Goal: Task Accomplishment & Management: Use online tool/utility

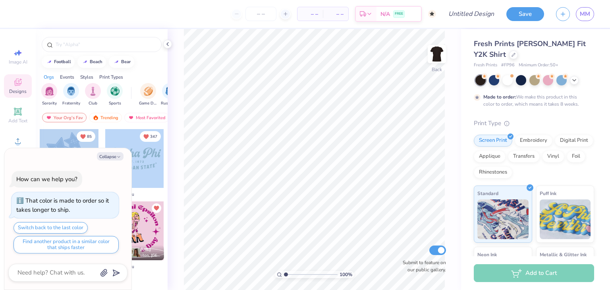
drag, startPoint x: 45, startPoint y: 137, endPoint x: 157, endPoint y: 145, distance: 112.7
click at [157, 145] on div "85 M M Fav by You 347 M M Fav by You M M Fav by You [PERSON_NAME] Delta Phi Eps…" at bounding box center [101, 237] width 125 height 216
click at [116, 157] on icon "button" at bounding box center [118, 157] width 5 height 5
type textarea "x"
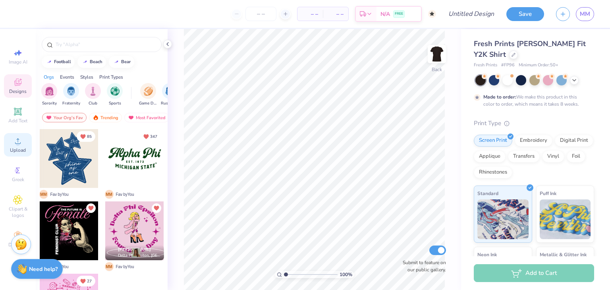
click at [18, 151] on span "Upload" at bounding box center [18, 150] width 16 height 6
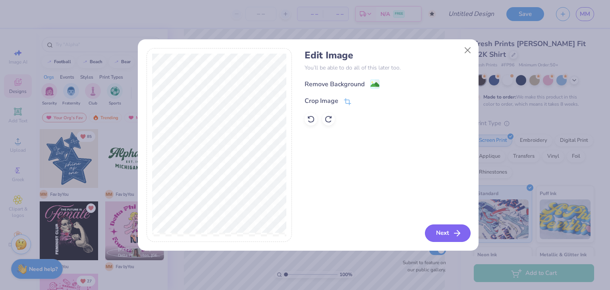
click at [447, 229] on button "Next" at bounding box center [448, 232] width 46 height 17
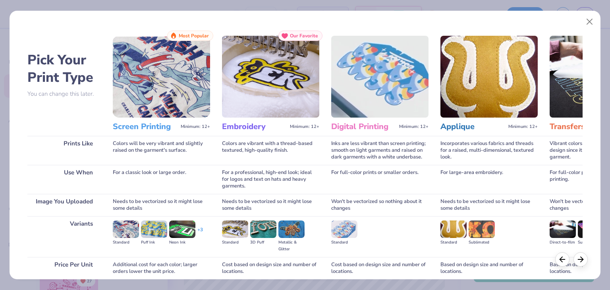
scroll to position [66, 0]
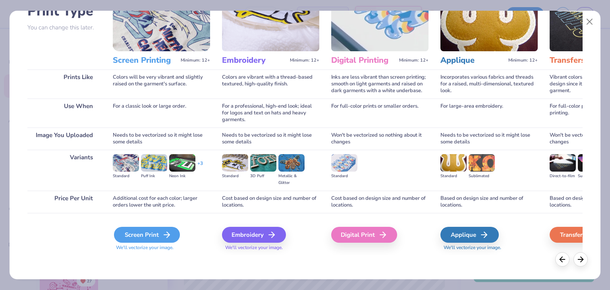
click at [141, 234] on div "Screen Print" at bounding box center [147, 235] width 66 height 16
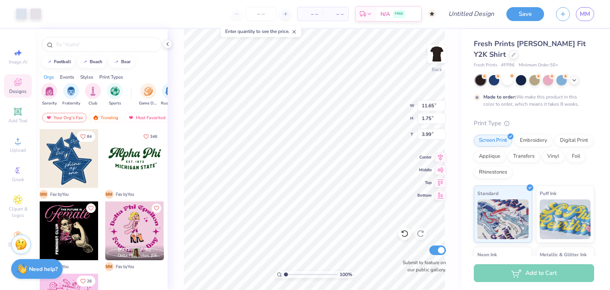
type input "3.99"
click at [16, 118] on span "Add Text" at bounding box center [17, 121] width 19 height 6
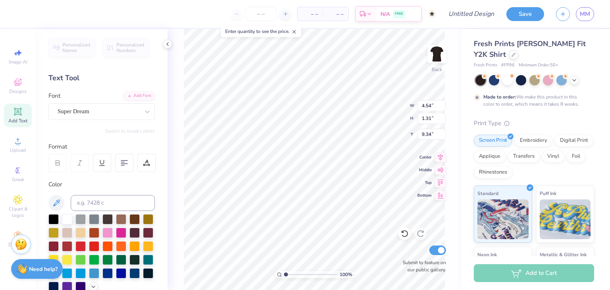
scroll to position [6, 5]
type textarea "Society of Women Engineers"
click at [94, 106] on div at bounding box center [99, 111] width 82 height 11
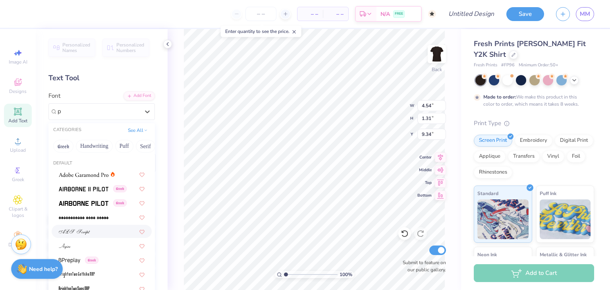
click at [83, 232] on img at bounding box center [74, 232] width 31 height 6
type input "p"
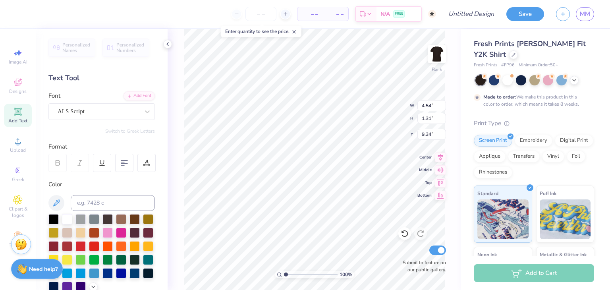
scroll to position [6, 5]
click at [437, 156] on icon at bounding box center [440, 156] width 11 height 10
type input "11.65"
type input "1.21"
type input "9.40"
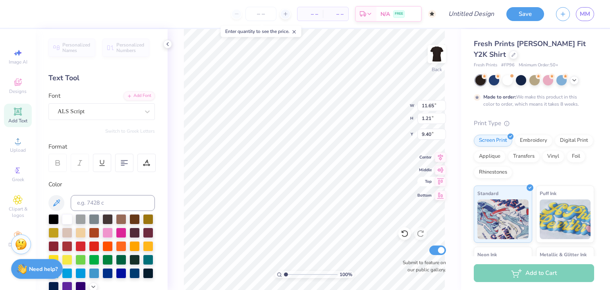
click at [437, 180] on icon at bounding box center [440, 182] width 11 height 10
type input "0.50"
type input "2.78"
click at [117, 111] on div "ALS Script" at bounding box center [98, 111] width 83 height 12
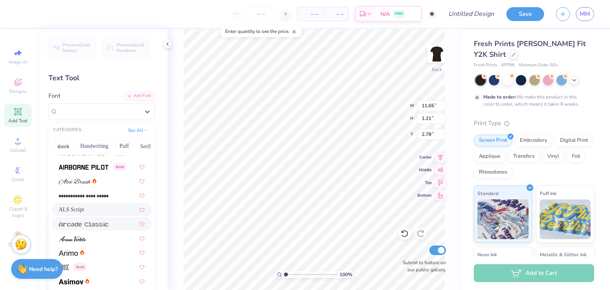
scroll to position [248, 0]
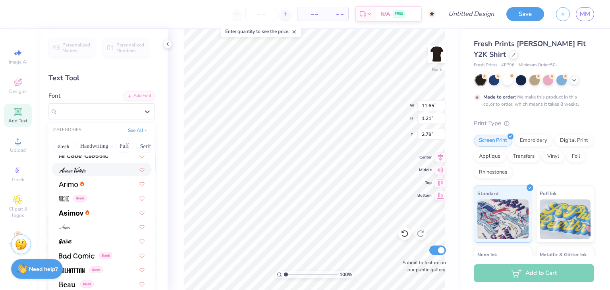
click at [92, 168] on div at bounding box center [102, 169] width 86 height 8
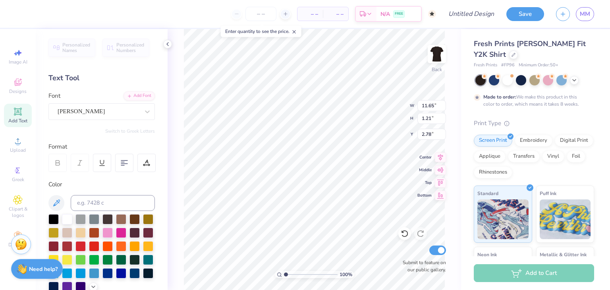
type input "8.43"
type input "1.16"
type input "2.81"
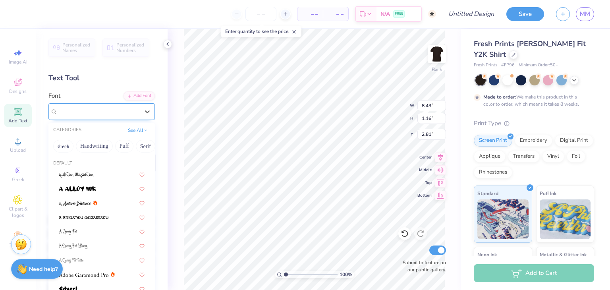
click at [93, 110] on div "[PERSON_NAME]" at bounding box center [98, 111] width 83 height 12
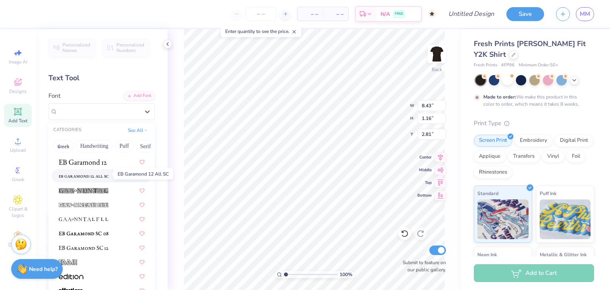
scroll to position [1488, 0]
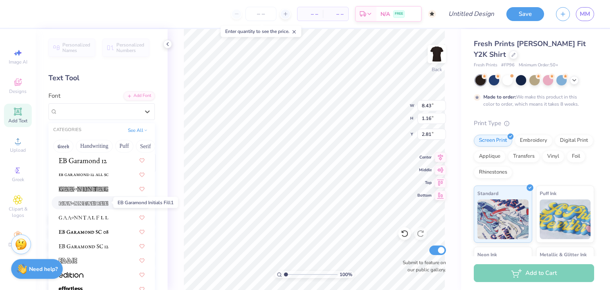
click at [90, 204] on img at bounding box center [84, 204] width 50 height 6
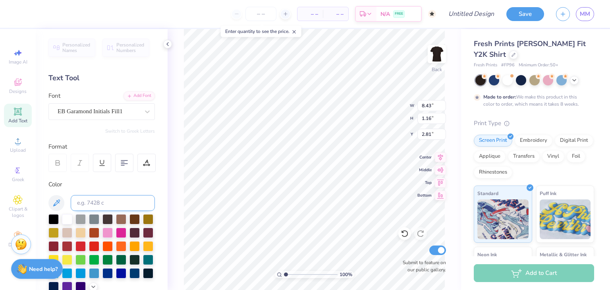
type input "8.44"
type input "1.14"
type input "2.82"
click at [99, 105] on div "EB Garamond Initials Fill1" at bounding box center [98, 111] width 83 height 12
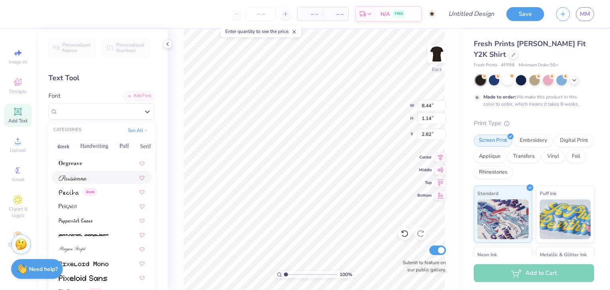
scroll to position [3230, 0]
click at [77, 245] on span at bounding box center [72, 248] width 27 height 8
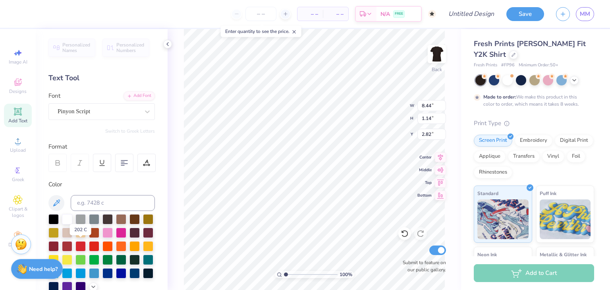
type input "6.31"
type input "0.89"
type input "2.94"
type textarea "Society of Women Engineers"
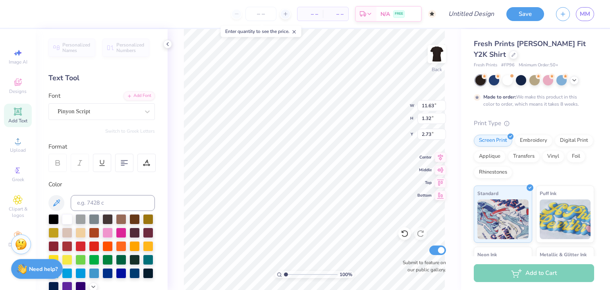
scroll to position [6, 3]
click at [22, 150] on span "Upload" at bounding box center [18, 150] width 16 height 6
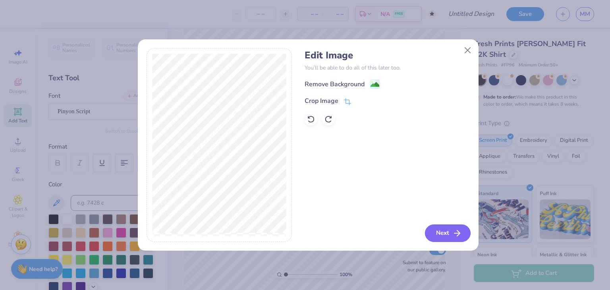
click at [445, 237] on button "Next" at bounding box center [448, 232] width 46 height 17
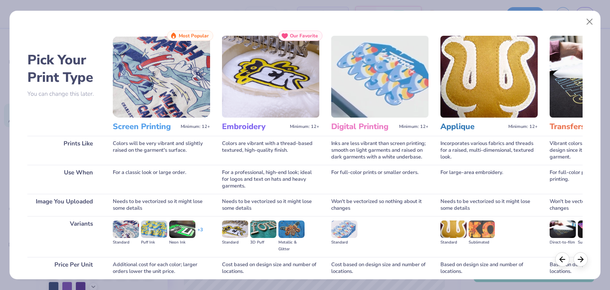
scroll to position [66, 0]
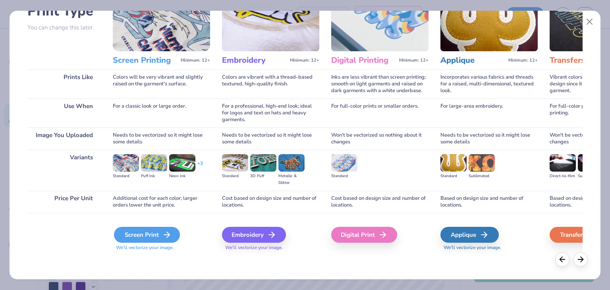
click at [153, 230] on div "Screen Print" at bounding box center [147, 235] width 66 height 16
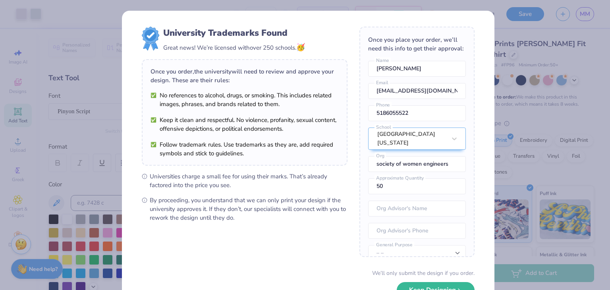
click at [326, 109] on body "Art colors – – Per Item – – Total Est. Delivery N/A FREE Design Title Save MM I…" at bounding box center [305, 145] width 610 height 290
type input "2.42"
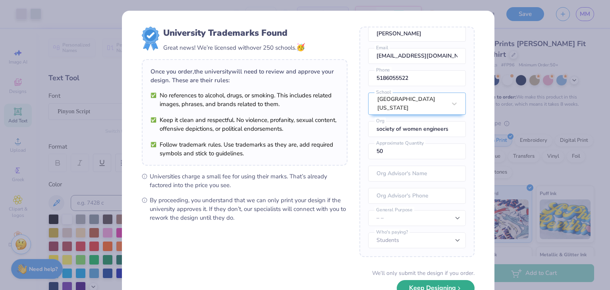
click at [424, 286] on button "Keep Designing" at bounding box center [436, 288] width 78 height 16
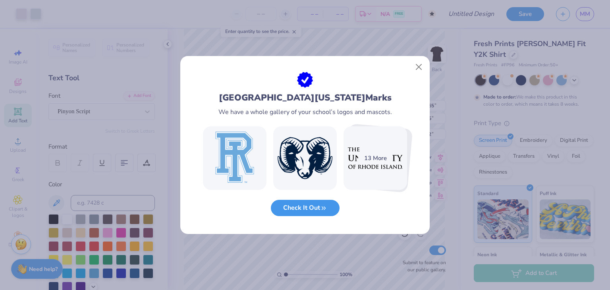
click at [308, 208] on button "Check It Out" at bounding box center [305, 208] width 69 height 16
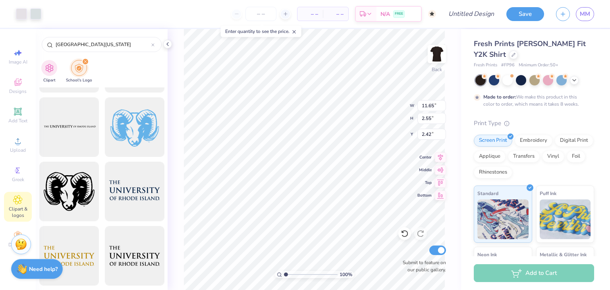
scroll to position [0, 0]
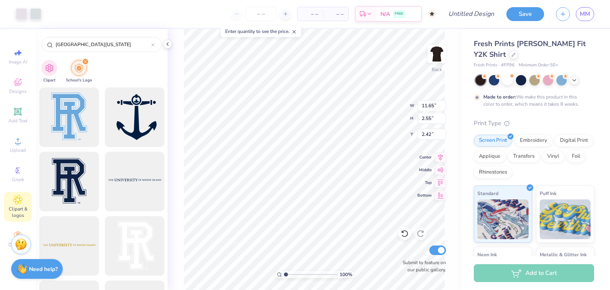
click at [179, 107] on div "100 % Back W 11.65 11.65 " H 2.55 2.55 " Y 2.42 2.42 " Center Middle Top Bottom…" at bounding box center [315, 159] width 294 height 261
type input "3.00"
click at [496, 79] on div at bounding box center [494, 79] width 10 height 10
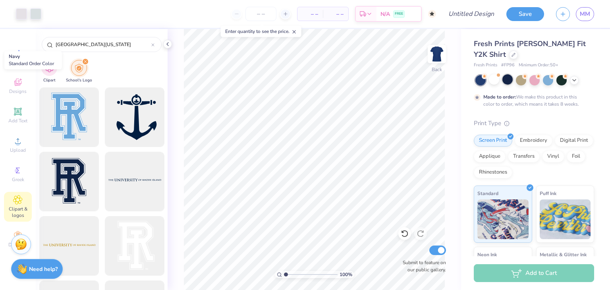
click at [511, 79] on div at bounding box center [508, 79] width 10 height 10
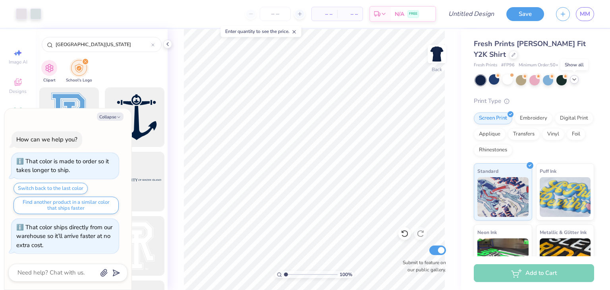
click at [576, 81] on icon at bounding box center [574, 79] width 6 height 6
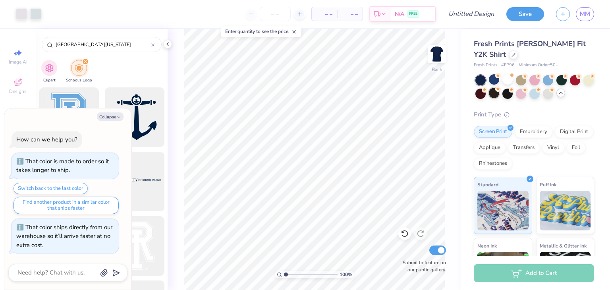
click at [499, 94] on div at bounding box center [494, 93] width 10 height 10
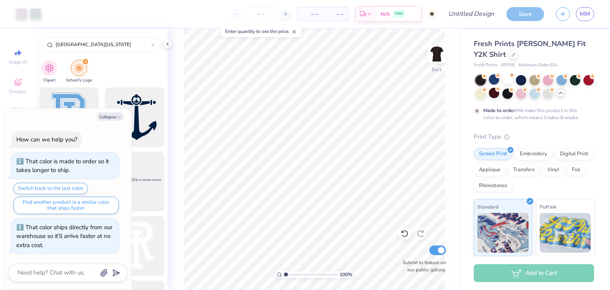
type textarea "x"
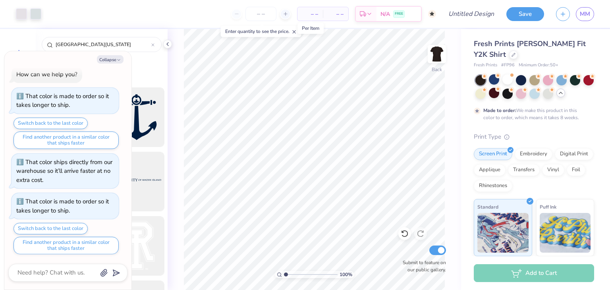
click at [310, 11] on span "– –" at bounding box center [310, 14] width 16 height 8
click at [271, 13] on input "number" at bounding box center [261, 14] width 31 height 14
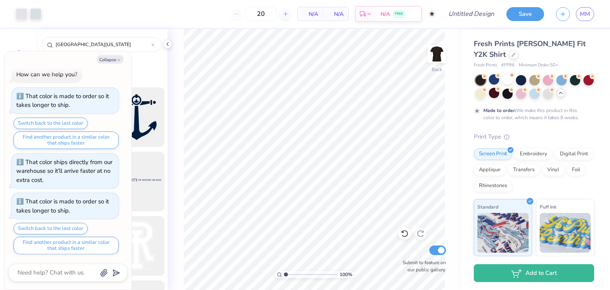
type input "50"
click at [554, 141] on div "Print Type" at bounding box center [534, 136] width 120 height 9
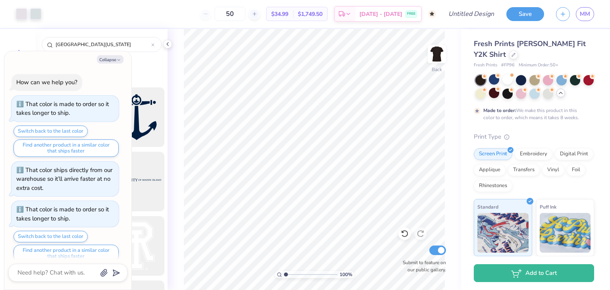
click at [113, 64] on div "Collapse How can we help you? That color is made to order so it takes longer to…" at bounding box center [67, 170] width 127 height 238
click at [112, 60] on button "Collapse" at bounding box center [110, 59] width 27 height 8
type textarea "x"
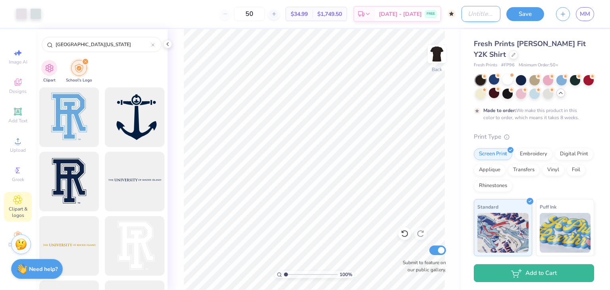
click at [480, 18] on input "Design Title" at bounding box center [481, 14] width 39 height 16
type input "scroll shirt"
click at [527, 20] on div "Save" at bounding box center [526, 14] width 38 height 14
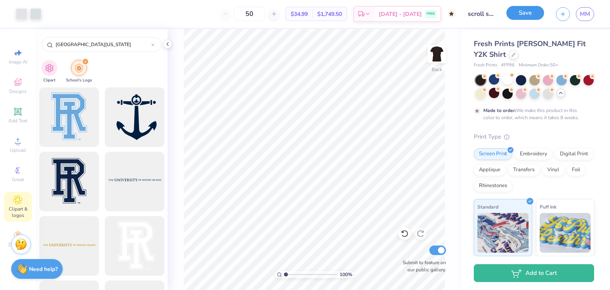
click at [519, 15] on button "Save" at bounding box center [526, 13] width 38 height 14
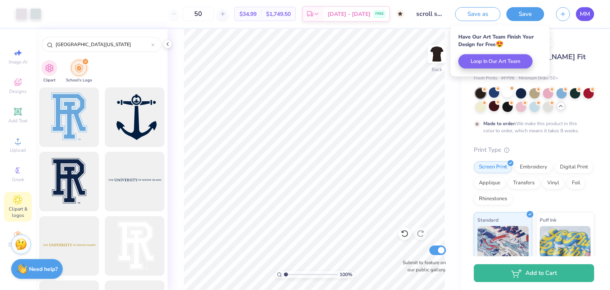
click at [584, 16] on span "MM" at bounding box center [585, 14] width 10 height 9
